Goal: Task Accomplishment & Management: Manage account settings

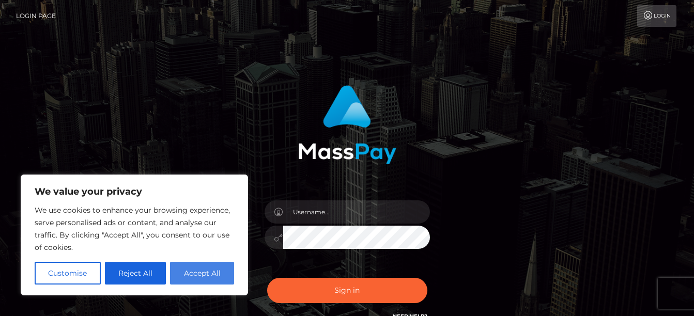
click at [197, 269] on button "Accept All" at bounding box center [202, 273] width 64 height 23
checkbox input "true"
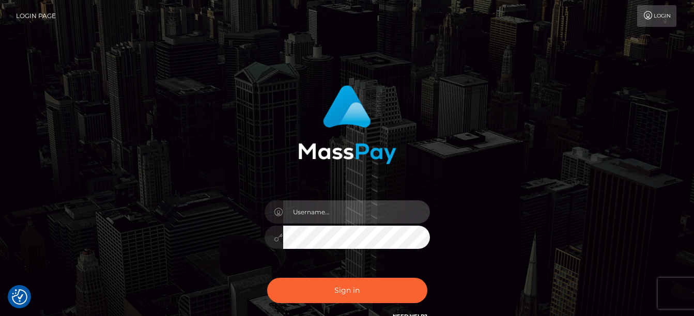
click at [332, 213] on input "text" at bounding box center [356, 212] width 147 height 23
type input "mfj447@gmail.com"
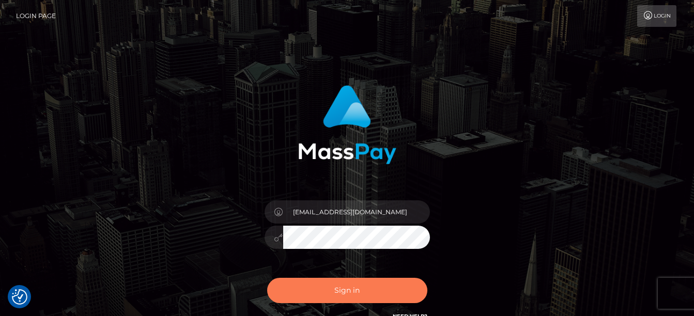
click at [343, 295] on button "Sign in" at bounding box center [347, 290] width 160 height 25
